Goal: Task Accomplishment & Management: Manage account settings

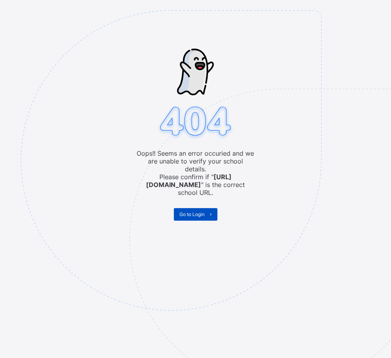
click at [201, 211] on span "Go to Login" at bounding box center [192, 214] width 25 height 6
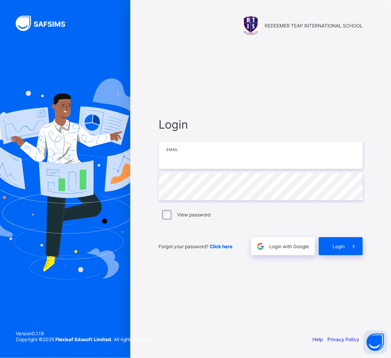
type input "**********"
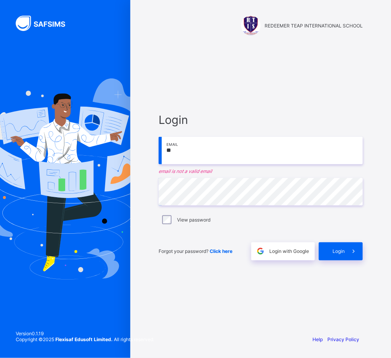
type input "**********"
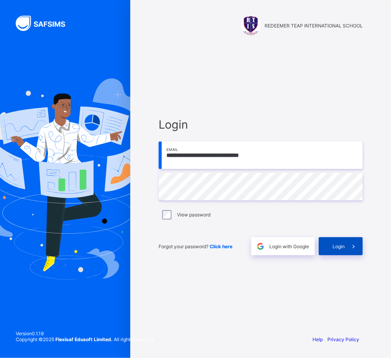
click at [332, 244] on span "Login" at bounding box center [338, 247] width 12 height 6
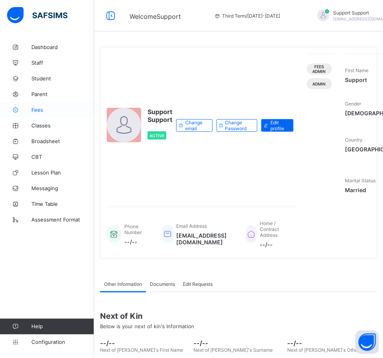
click at [35, 111] on span "Fees" at bounding box center [62, 110] width 63 height 6
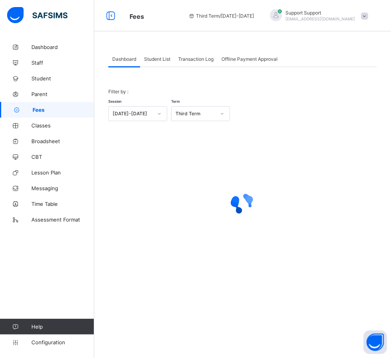
click at [158, 61] on span "Student List" at bounding box center [157, 59] width 26 height 6
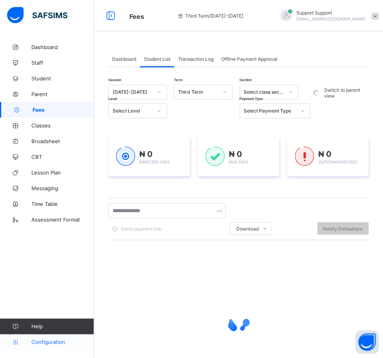
click at [55, 342] on span "Configuration" at bounding box center [62, 342] width 62 height 6
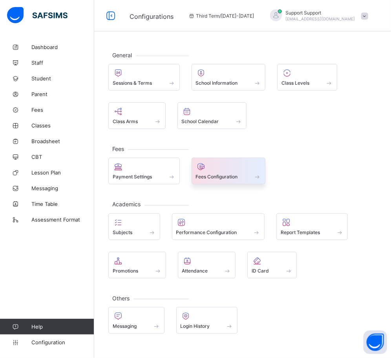
click at [213, 166] on div at bounding box center [229, 166] width 66 height 9
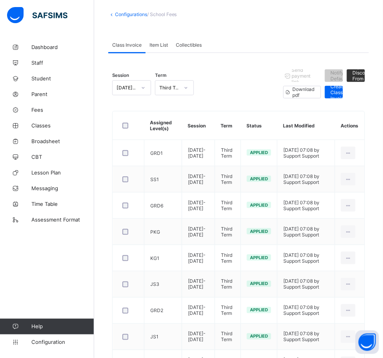
scroll to position [40, 0]
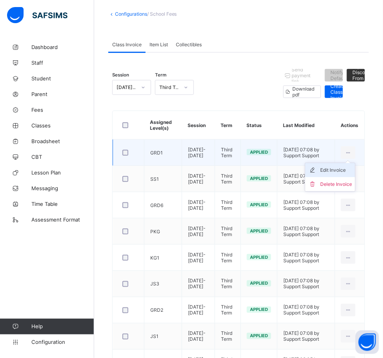
click at [346, 169] on div "Edit Invoice" at bounding box center [336, 170] width 32 height 8
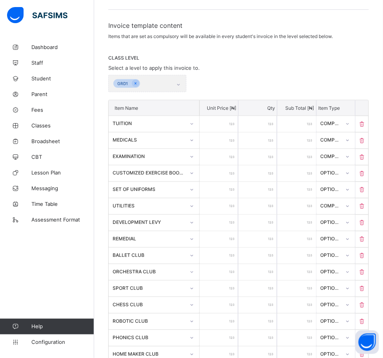
scroll to position [118, 0]
click at [351, 123] on div at bounding box center [347, 123] width 13 height 13
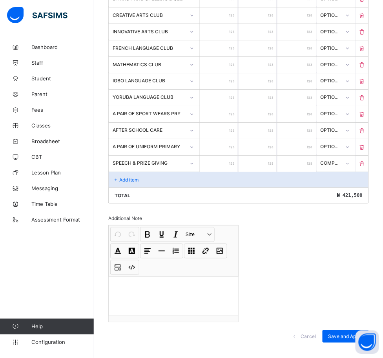
scroll to position [544, 0]
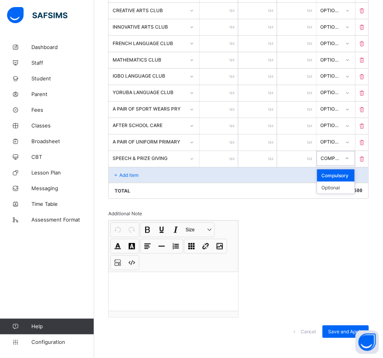
click at [350, 153] on div at bounding box center [346, 158] width 13 height 13
click at [135, 172] on p "Add item" at bounding box center [128, 175] width 19 height 6
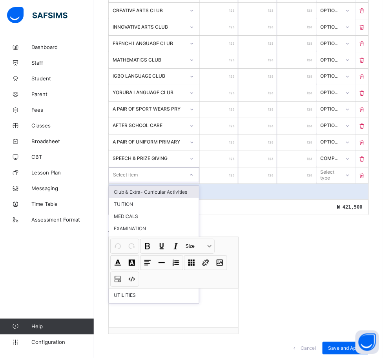
click at [195, 169] on div at bounding box center [191, 175] width 13 height 13
click at [366, 172] on icon at bounding box center [362, 175] width 8 height 7
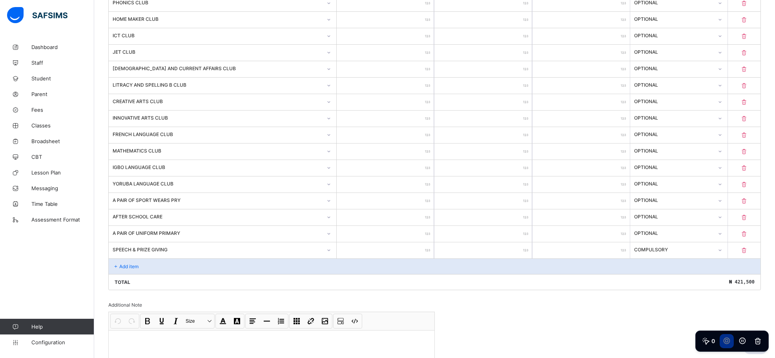
scroll to position [454, 0]
click at [390, 246] on icon at bounding box center [719, 249] width 5 height 8
click at [390, 244] on input "****" at bounding box center [385, 250] width 97 height 16
click at [133, 263] on p "Add item" at bounding box center [128, 266] width 19 height 6
click at [129, 263] on p "Add item" at bounding box center [128, 266] width 19 height 6
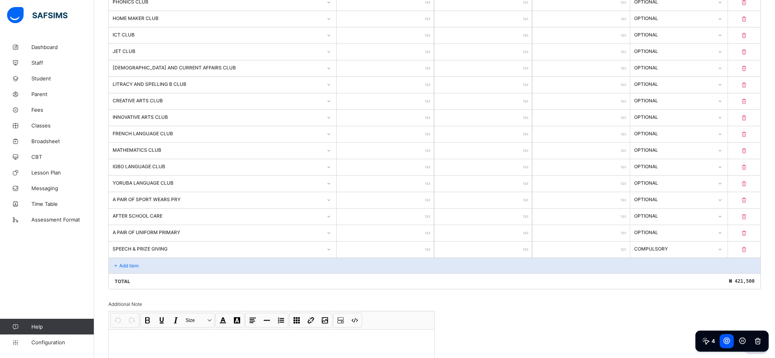
click at [129, 263] on p "Add item" at bounding box center [128, 266] width 19 height 6
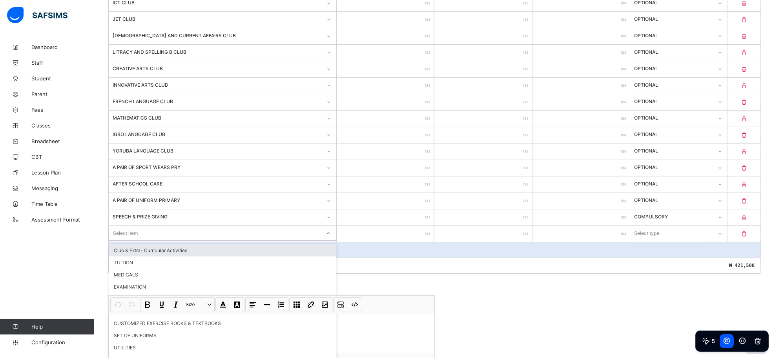
click at [197, 241] on div "option Club & Extra- Curricular Activities focused, 1 of 88. 88 results availab…" at bounding box center [223, 233] width 228 height 15
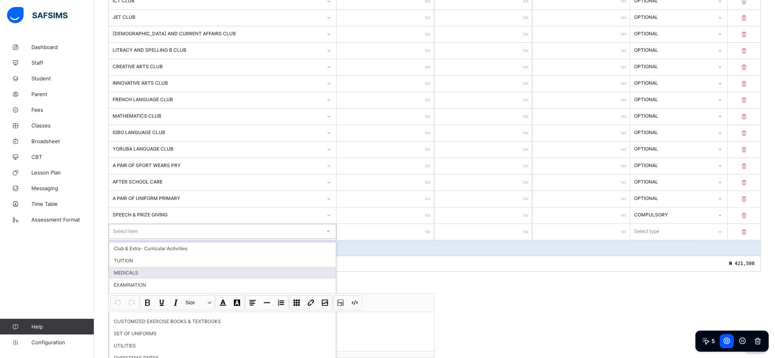
scroll to position [488, 0]
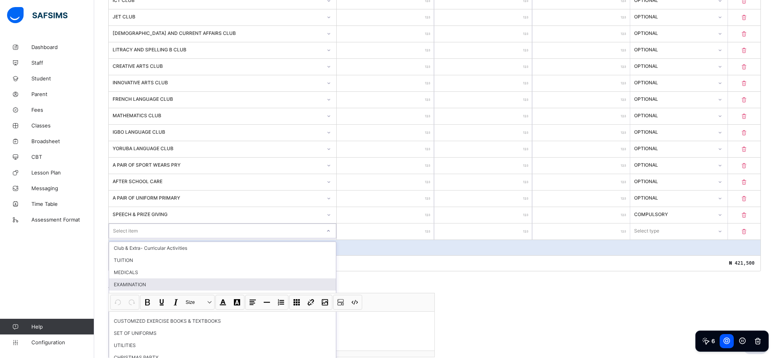
click at [252, 279] on div "EXAMINATION" at bounding box center [222, 285] width 227 height 12
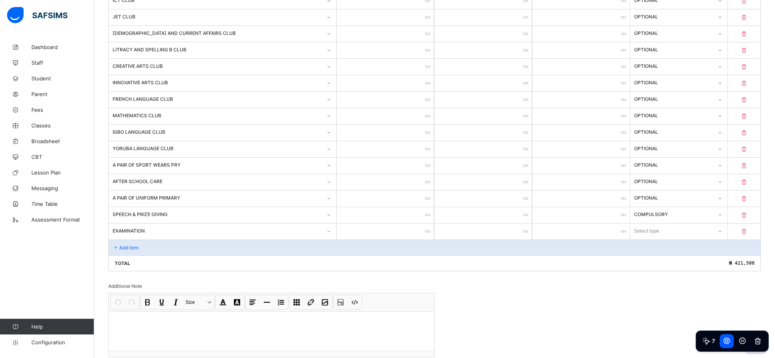
click at [390, 226] on input "number" at bounding box center [385, 232] width 97 height 16
type input "****"
type input "*****"
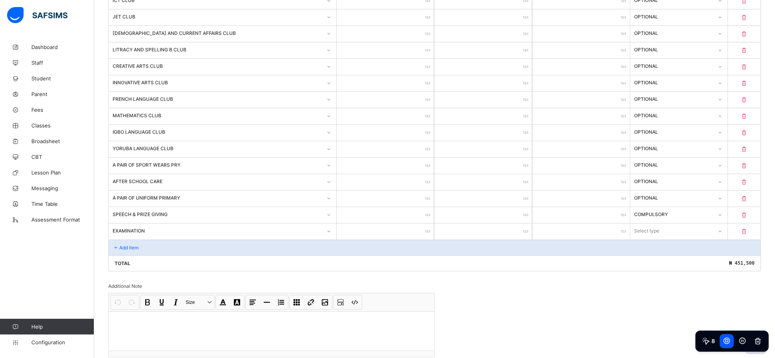
type input "*****"
click at [390, 225] on div at bounding box center [719, 231] width 13 height 13
click at [390, 254] on div "Optional" at bounding box center [678, 260] width 96 height 12
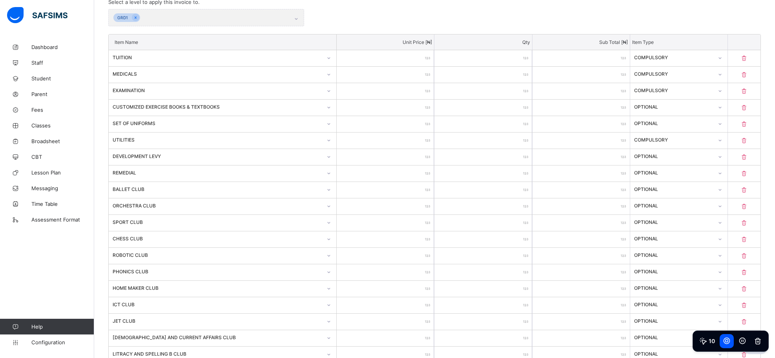
scroll to position [0, 0]
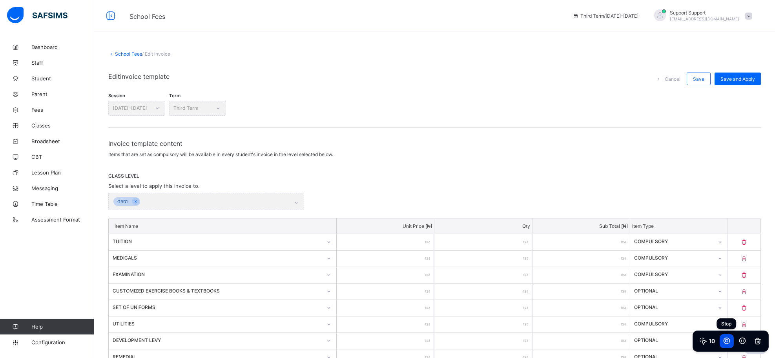
click at [390, 340] on icon at bounding box center [727, 341] width 8 height 8
